Goal: Book appointment/travel/reservation

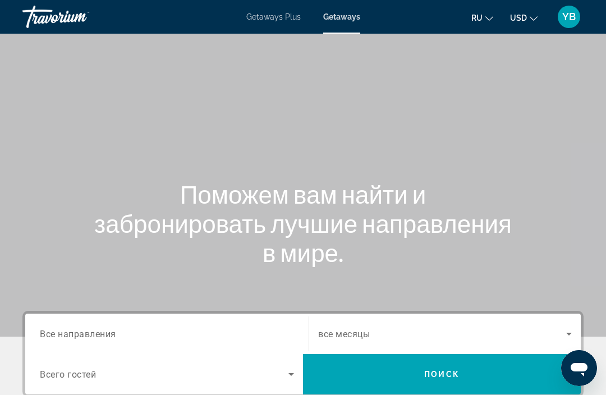
click at [262, 21] on span "Getaways Plus" at bounding box center [273, 16] width 54 height 9
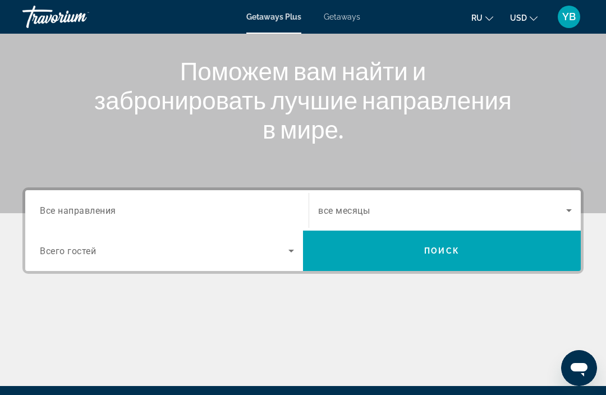
scroll to position [127, 0]
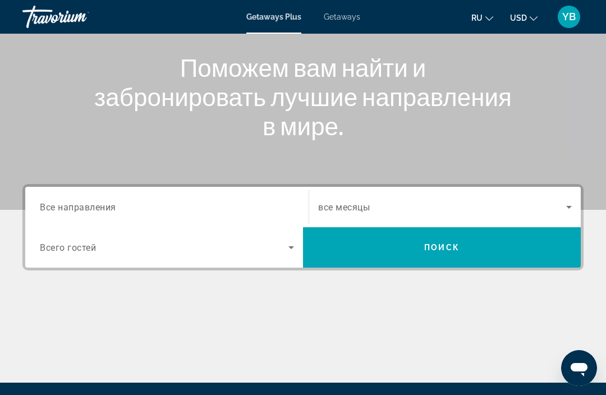
click at [289, 248] on icon "Search widget" at bounding box center [290, 247] width 13 height 13
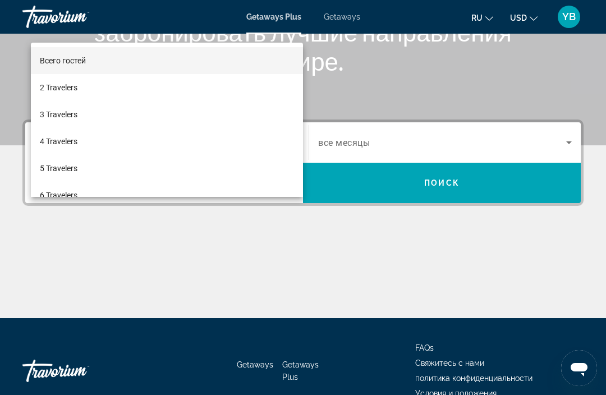
scroll to position [215, 0]
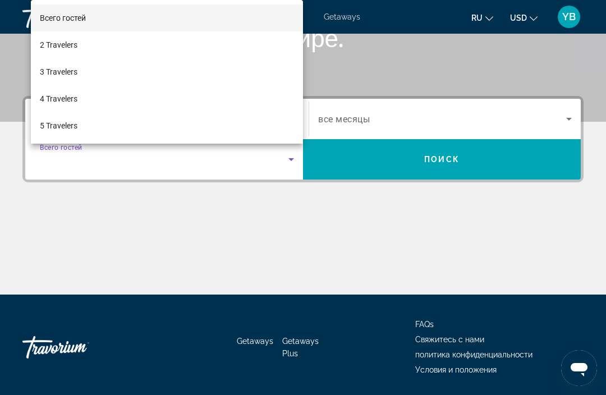
click at [210, 58] on mat-option "2 Travelers" at bounding box center [167, 44] width 272 height 27
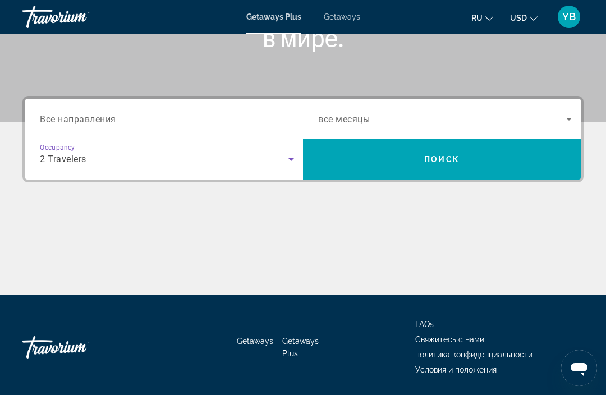
click at [430, 124] on span "Search widget" at bounding box center [442, 118] width 248 height 13
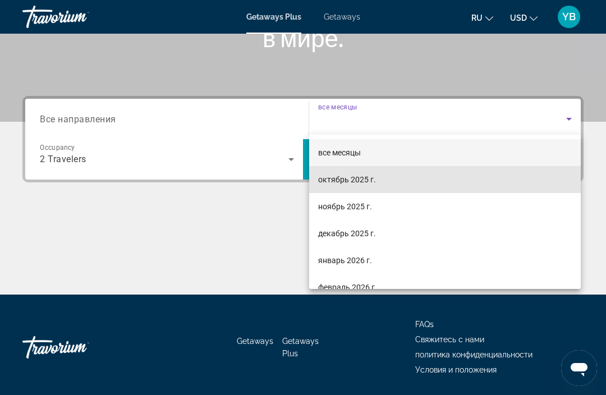
click at [350, 181] on span "октябрь 2025 г." at bounding box center [347, 179] width 58 height 13
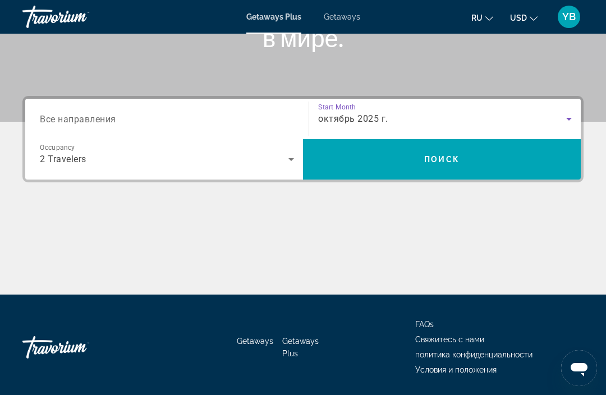
click at [421, 125] on div "октябрь 2025 г." at bounding box center [442, 118] width 248 height 13
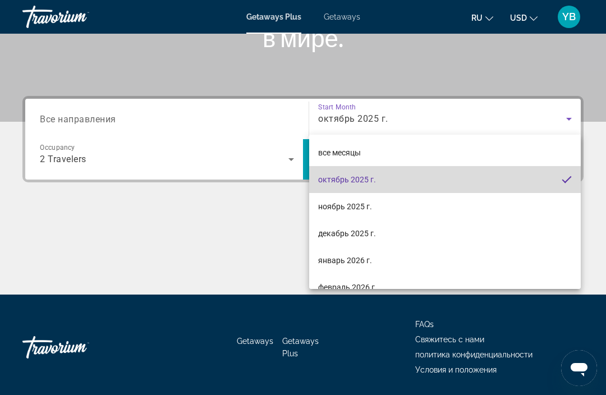
click at [395, 174] on mat-option "октябрь 2025 г." at bounding box center [444, 179] width 271 height 27
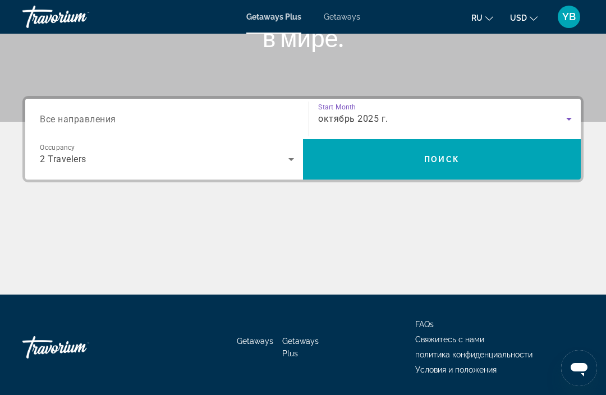
click at [404, 171] on span "Search" at bounding box center [442, 159] width 278 height 27
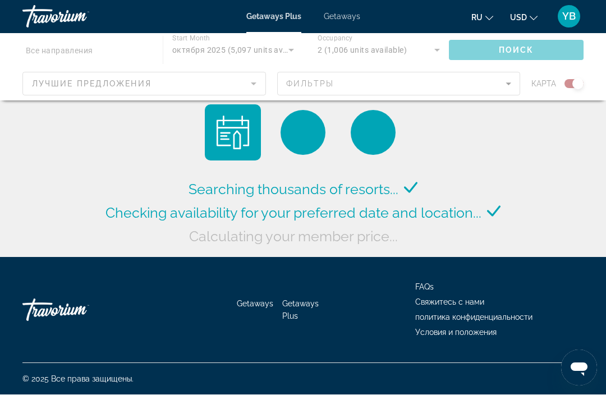
click at [487, 23] on button "ru English Español Français Italiano Português русский" at bounding box center [482, 18] width 22 height 16
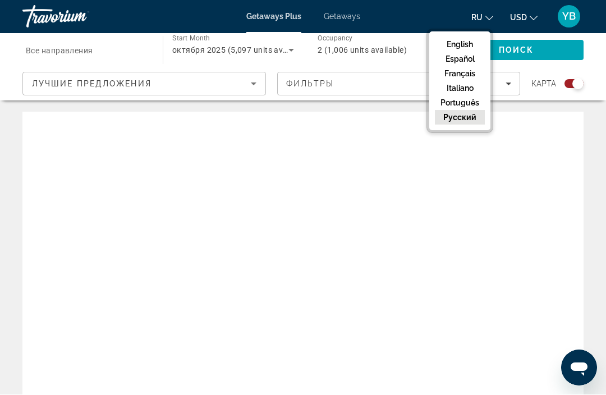
scroll to position [1, 0]
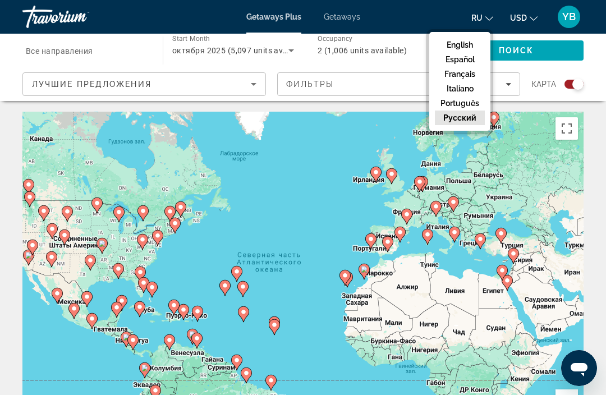
click at [460, 123] on button "русский" at bounding box center [460, 117] width 50 height 15
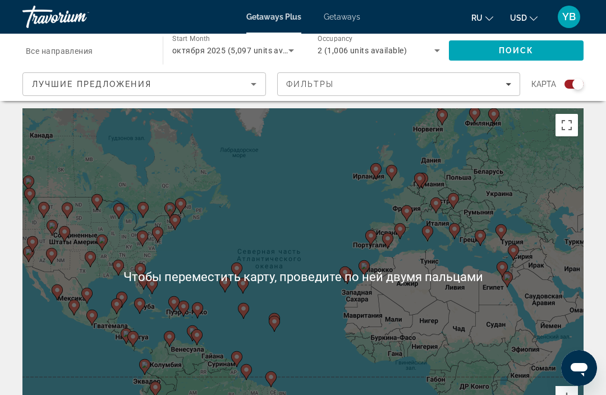
scroll to position [0, 0]
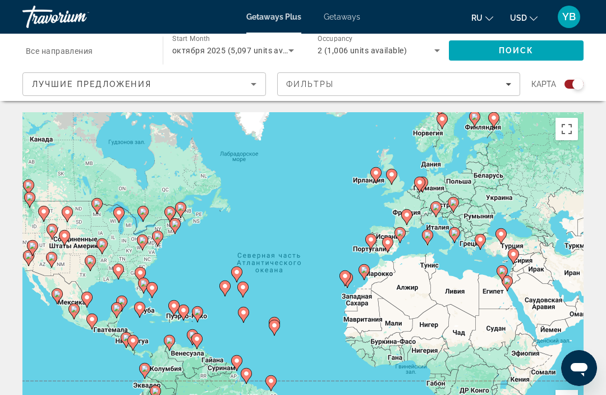
click at [252, 85] on icon "Sort by" at bounding box center [254, 84] width 6 height 3
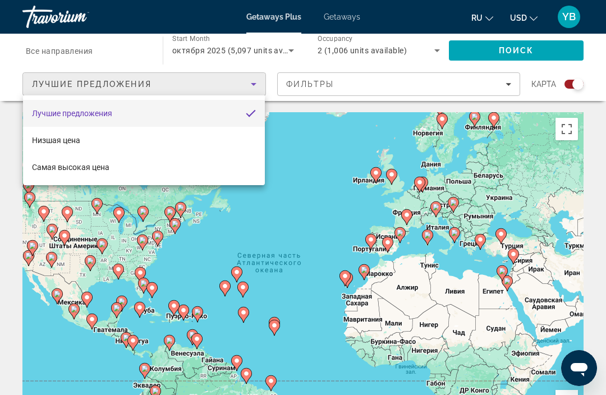
scroll to position [1, 0]
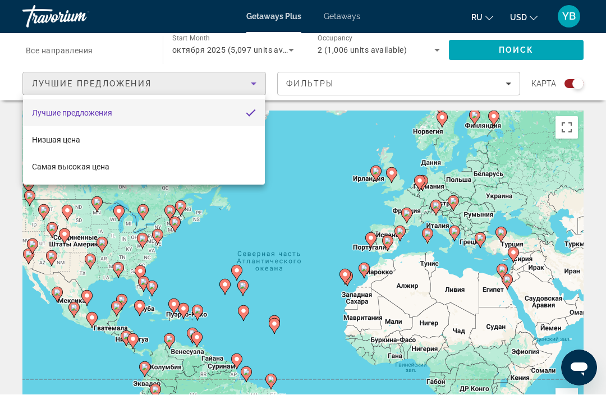
click at [251, 89] on div at bounding box center [303, 197] width 606 height 395
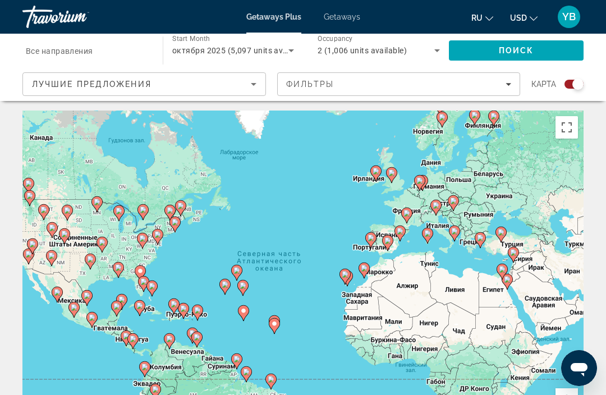
click at [499, 88] on div "Фильтры" at bounding box center [398, 84] width 225 height 9
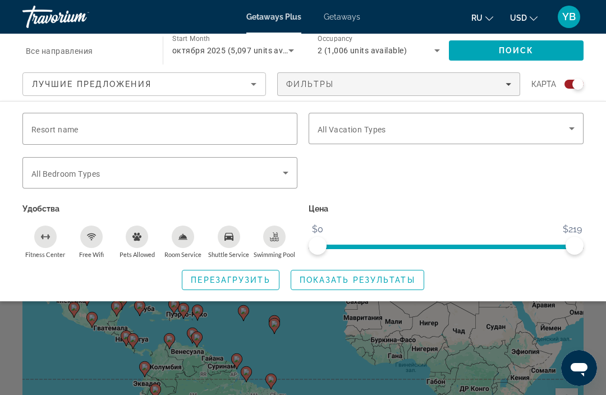
click at [504, 90] on span "Filters" at bounding box center [399, 84] width 242 height 27
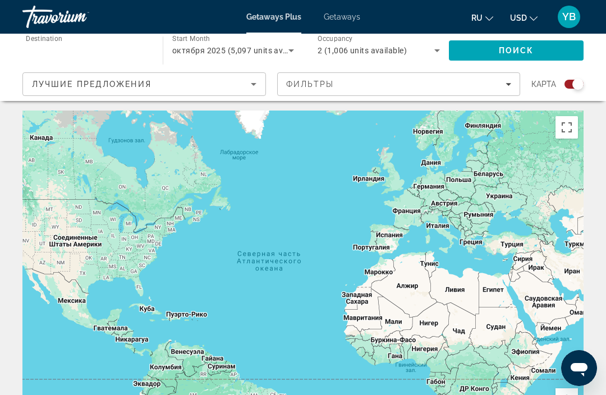
type input "**********"
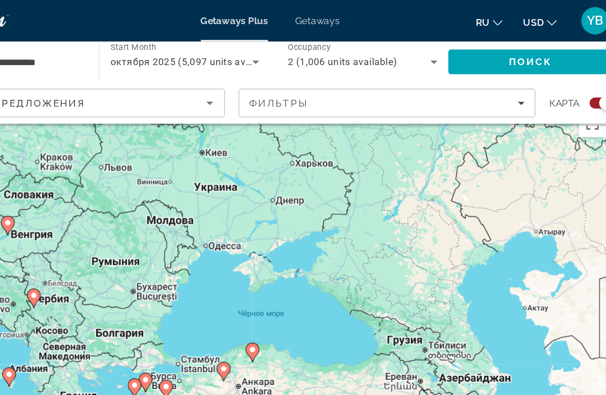
scroll to position [0, 0]
